Goal: Transaction & Acquisition: Book appointment/travel/reservation

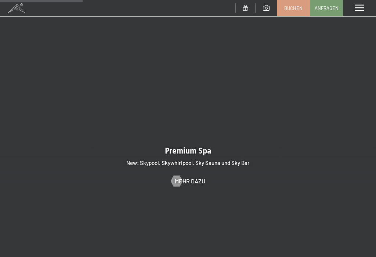
scroll to position [954, 0]
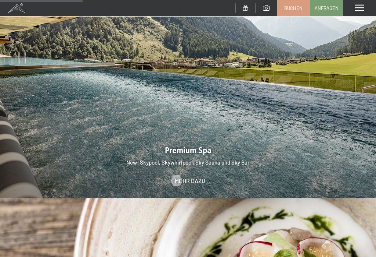
click at [183, 176] on span "Mehr dazu" at bounding box center [190, 180] width 31 height 8
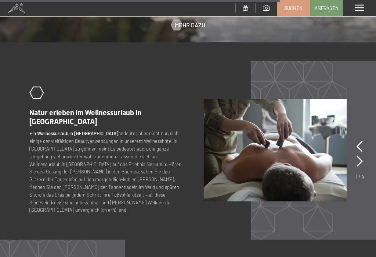
scroll to position [2436, 0]
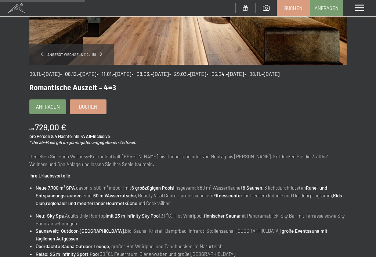
scroll to position [161, 0]
click at [95, 145] on em "* der ab-Preis gilt im günstigsten angegebenen Zeitraum" at bounding box center [82, 142] width 107 height 5
click at [55, 133] on div "ab 729,00 €" at bounding box center [47, 128] width 37 height 12
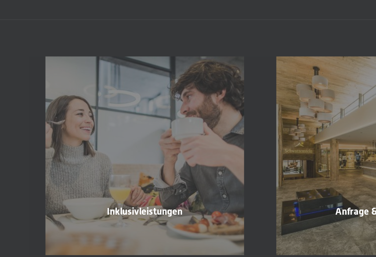
scroll to position [454, 0]
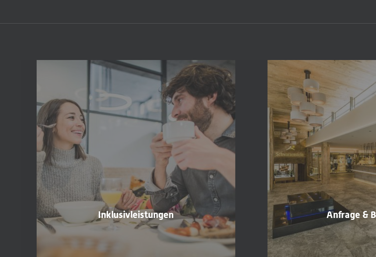
click at [79, 225] on div "Inklusivleistungen" at bounding box center [73, 237] width 116 height 25
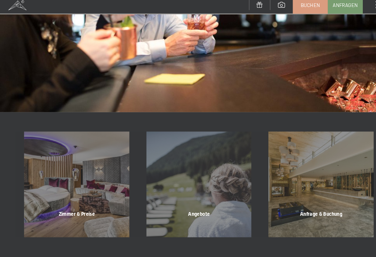
scroll to position [620, 0]
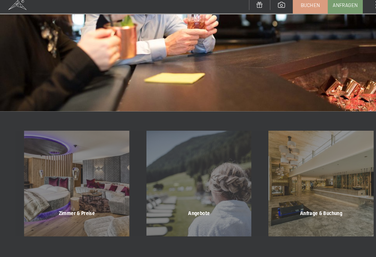
click at [191, 201] on div "Angebote Mehr erfahren" at bounding box center [188, 177] width 116 height 100
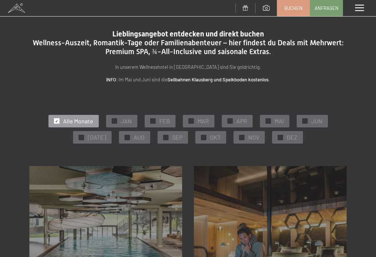
click at [253, 140] on span "NOV" at bounding box center [253, 137] width 11 height 8
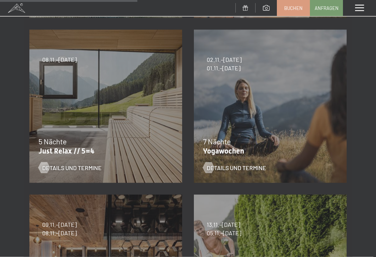
scroll to position [296, 0]
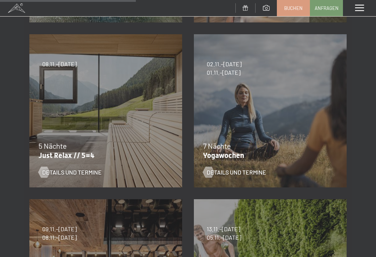
click at [136, 153] on span "Einwilligung Marketing*" at bounding box center [148, 149] width 61 height 7
click at [115, 153] on input "Einwilligung Marketing*" at bounding box center [110, 149] width 7 height 7
checkbox input "false"
click at [79, 175] on span "Details und Termine" at bounding box center [72, 172] width 60 height 8
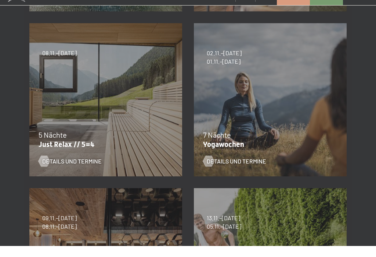
scroll to position [308, 0]
